Goal: Task Accomplishment & Management: Manage account settings

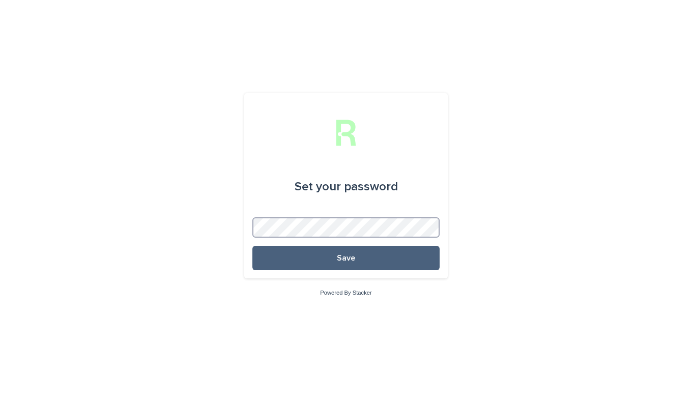
click at [252, 246] on button "Save" at bounding box center [345, 258] width 187 height 24
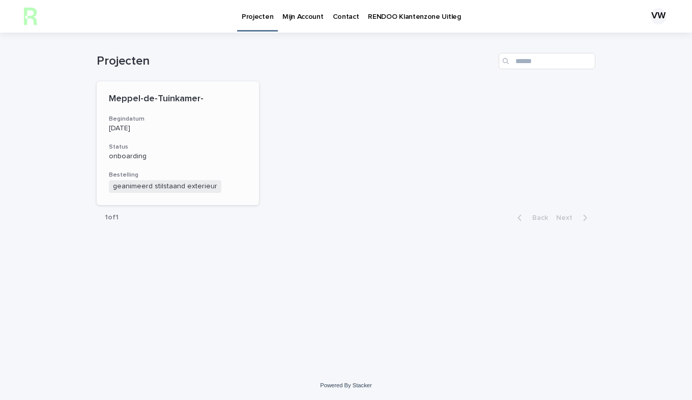
click at [152, 150] on h3 "Status" at bounding box center [178, 147] width 138 height 8
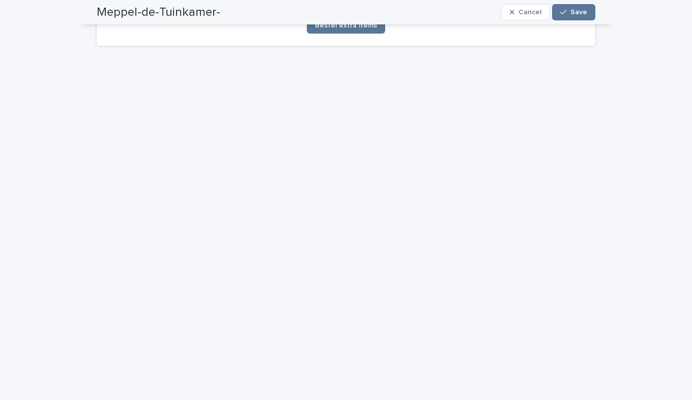
scroll to position [1374, 0]
